Goal: Check status

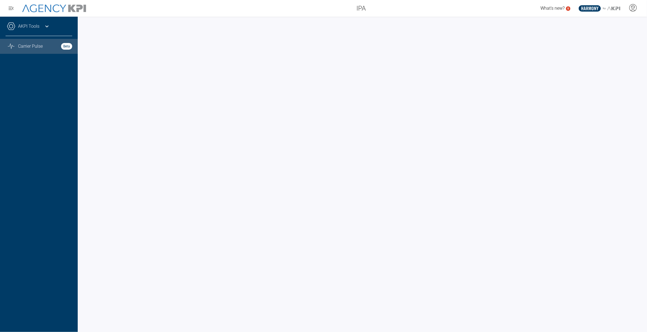
click at [44, 27] on icon at bounding box center [47, 26] width 7 height 7
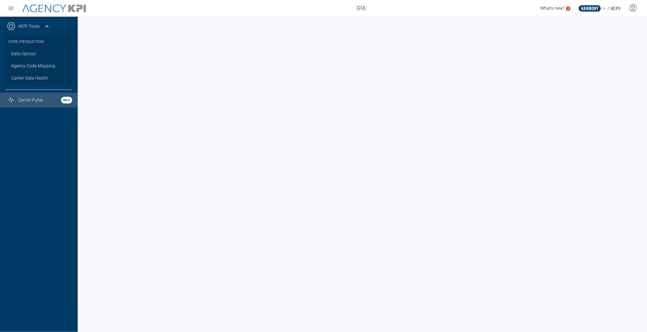
click at [44, 27] on icon at bounding box center [47, 26] width 7 height 7
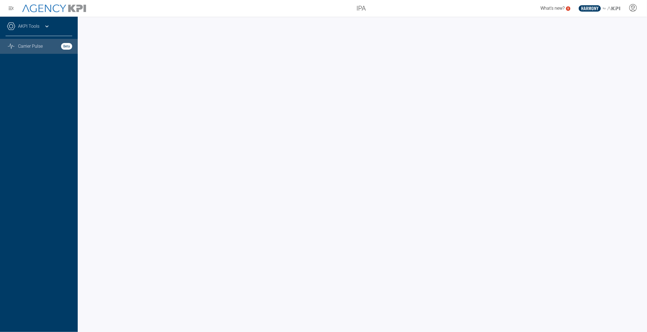
click at [44, 27] on icon at bounding box center [47, 26] width 7 height 7
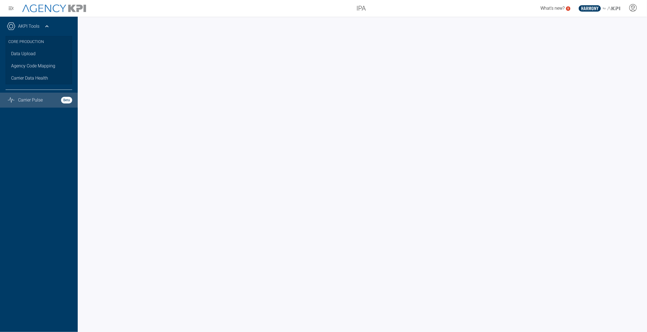
click at [44, 27] on icon at bounding box center [47, 26] width 7 height 7
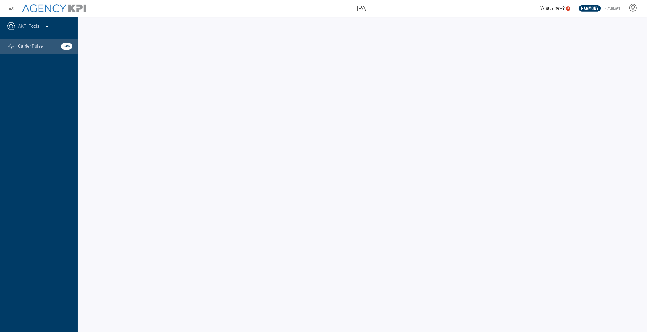
click at [47, 23] on icon at bounding box center [47, 26] width 7 height 7
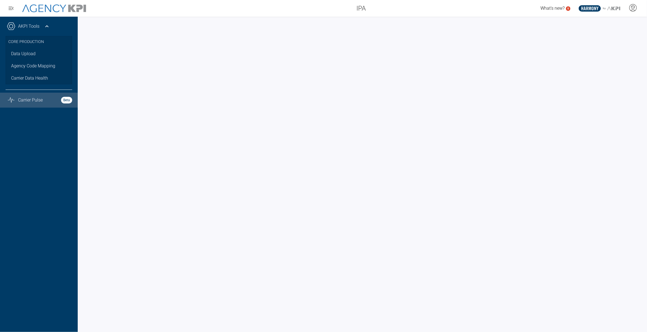
click at [47, 23] on icon at bounding box center [47, 26] width 7 height 7
